Goal: Information Seeking & Learning: Learn about a topic

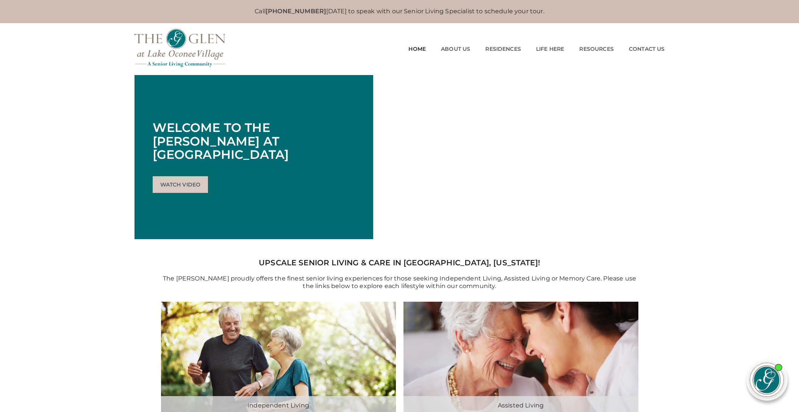
click at [503, 69] on link "Independent Living" at bounding box center [503, 69] width 57 height 7
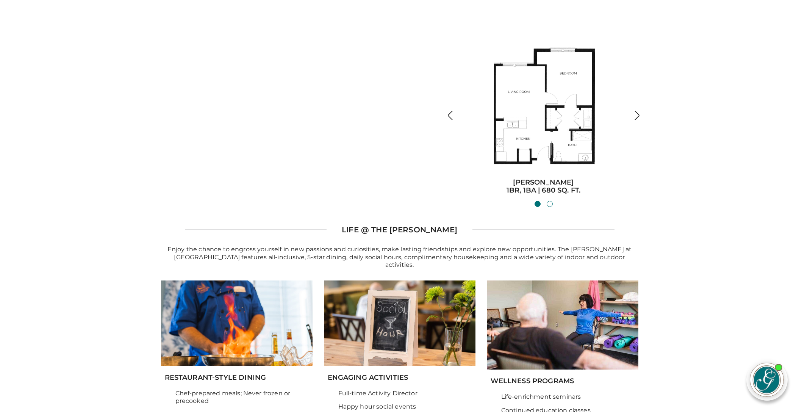
scroll to position [885, 0]
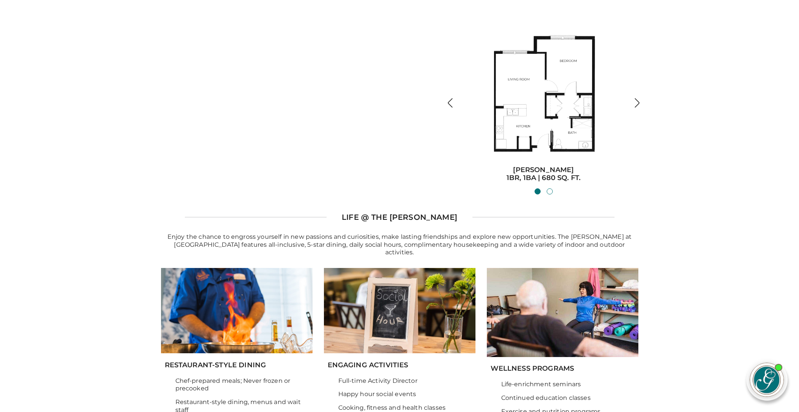
click at [639, 105] on img "button" at bounding box center [637, 103] width 10 height 10
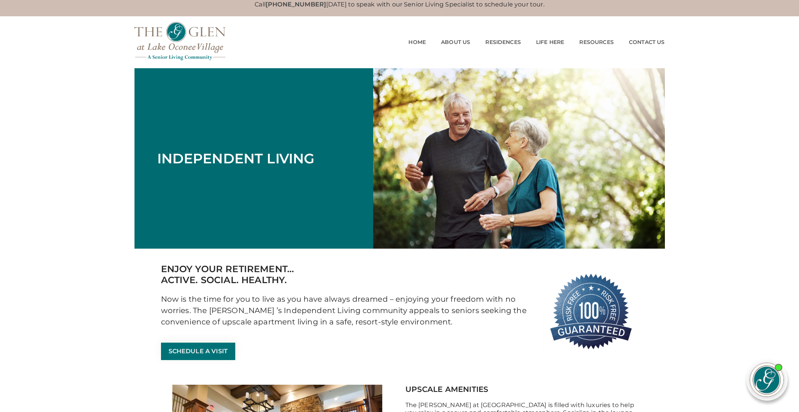
scroll to position [0, 0]
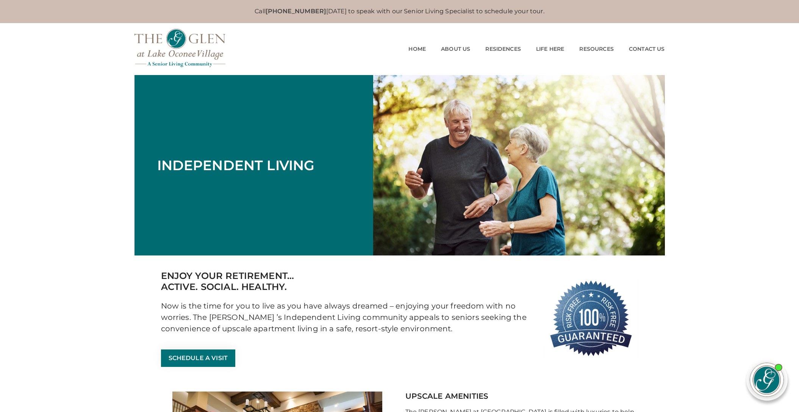
click at [275, 33] on div "MENU CLOSE Home About Us Our Team Risk Free Guarantee Residences Independent Li…" at bounding box center [400, 49] width 531 height 52
